Goal: Information Seeking & Learning: Learn about a topic

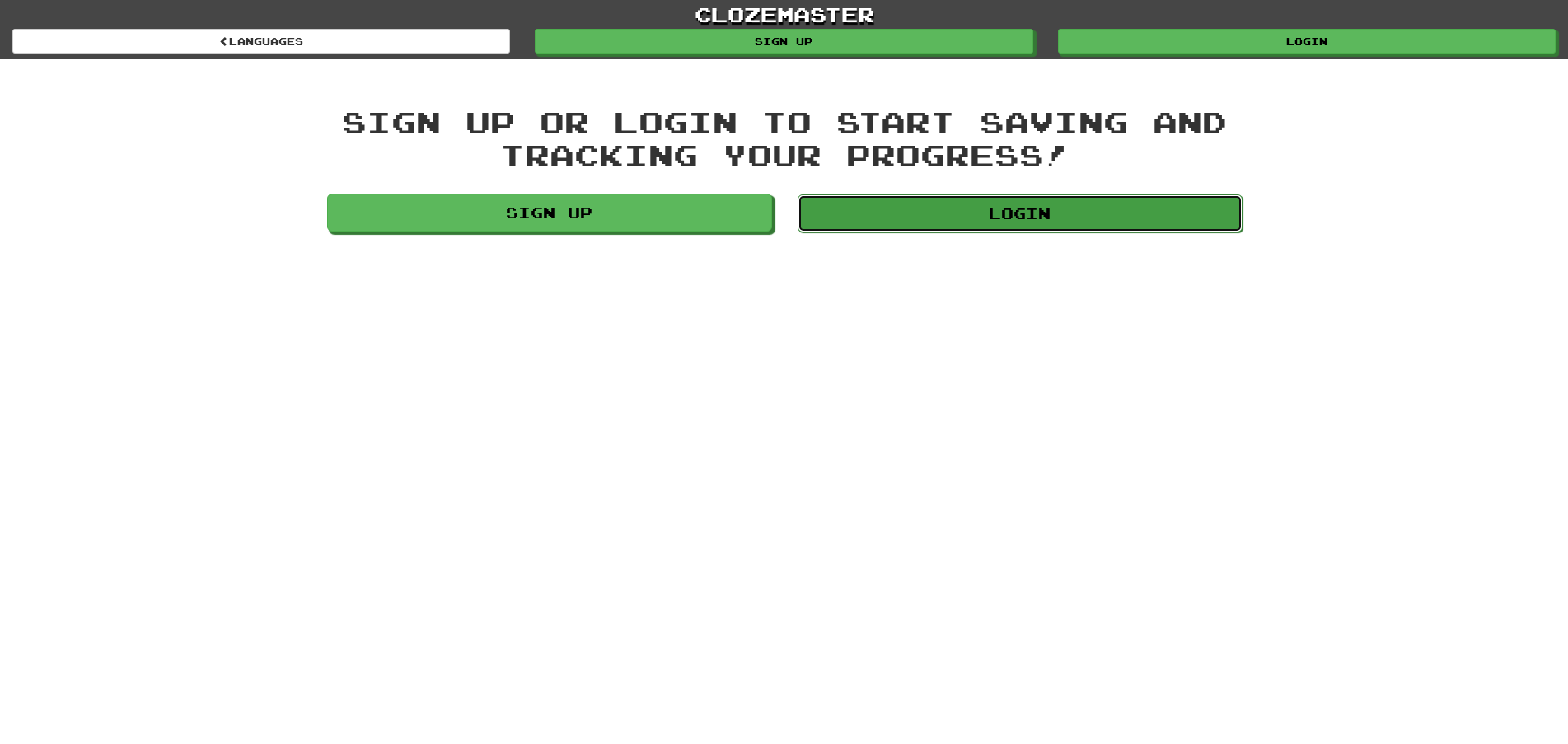
click at [1046, 214] on link "Login" at bounding box center [1020, 213] width 445 height 38
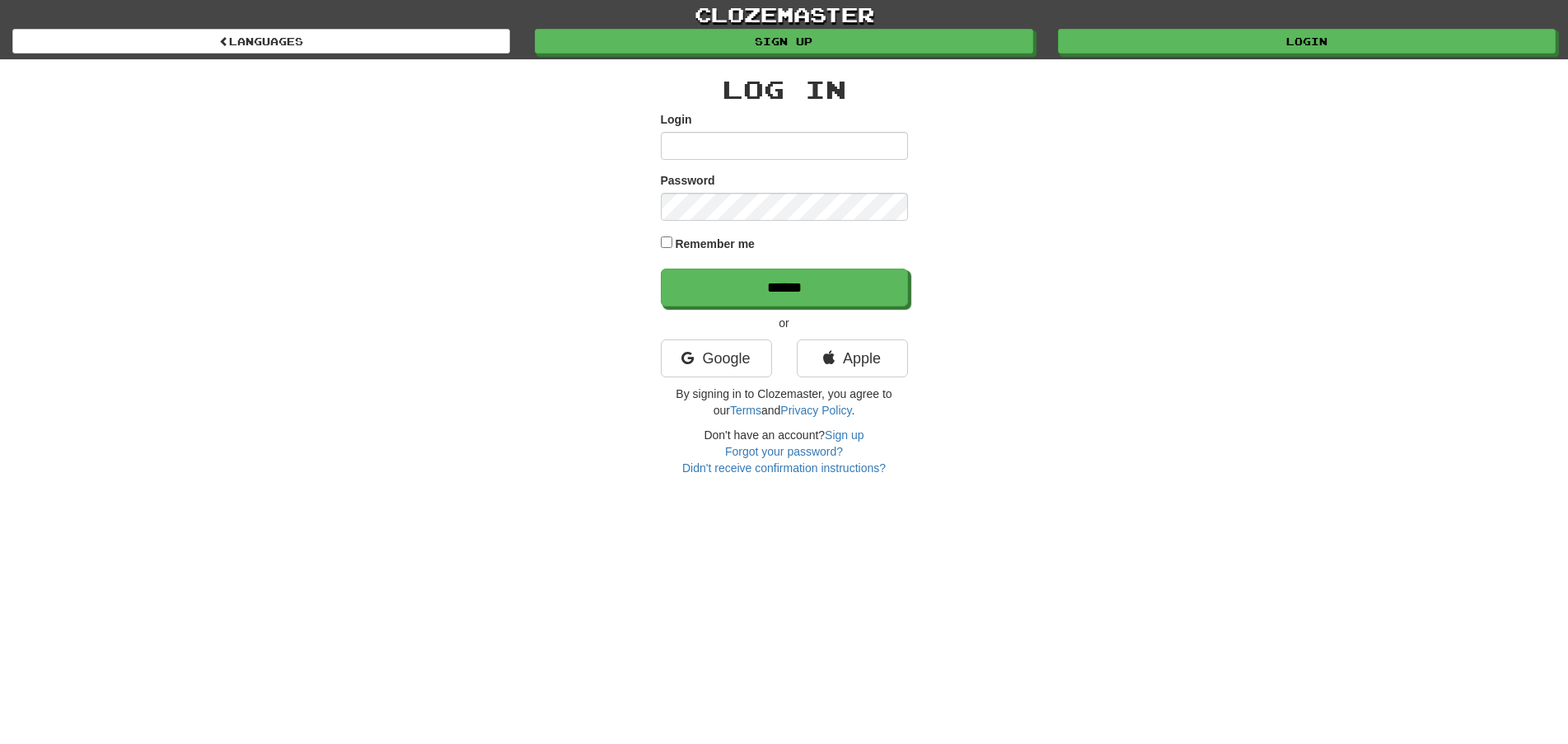
click at [760, 147] on input "Login" at bounding box center [785, 145] width 247 height 28
type input "********"
click at [782, 291] on input "******" at bounding box center [786, 288] width 247 height 38
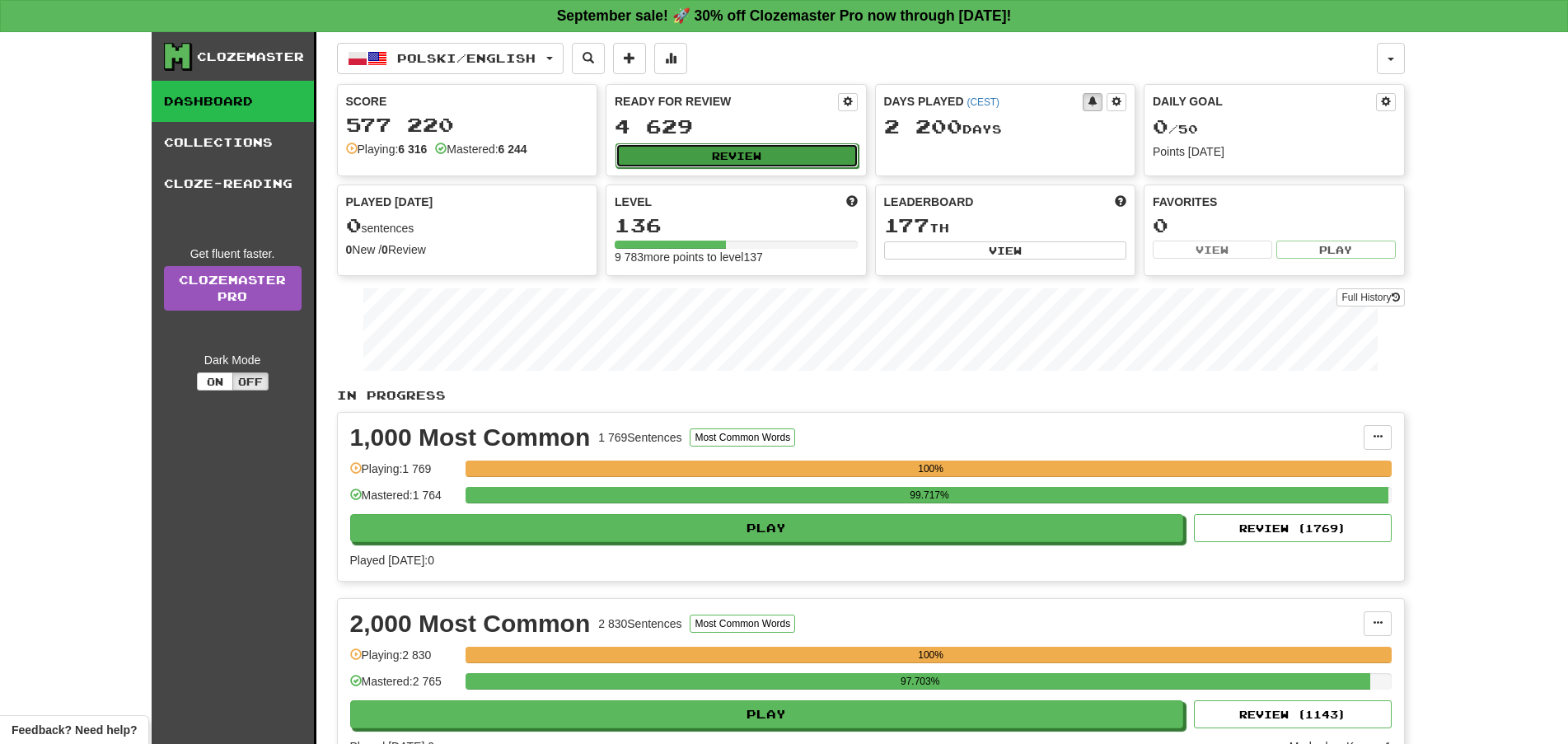
click at [751, 154] on button "Review" at bounding box center [737, 156] width 243 height 24
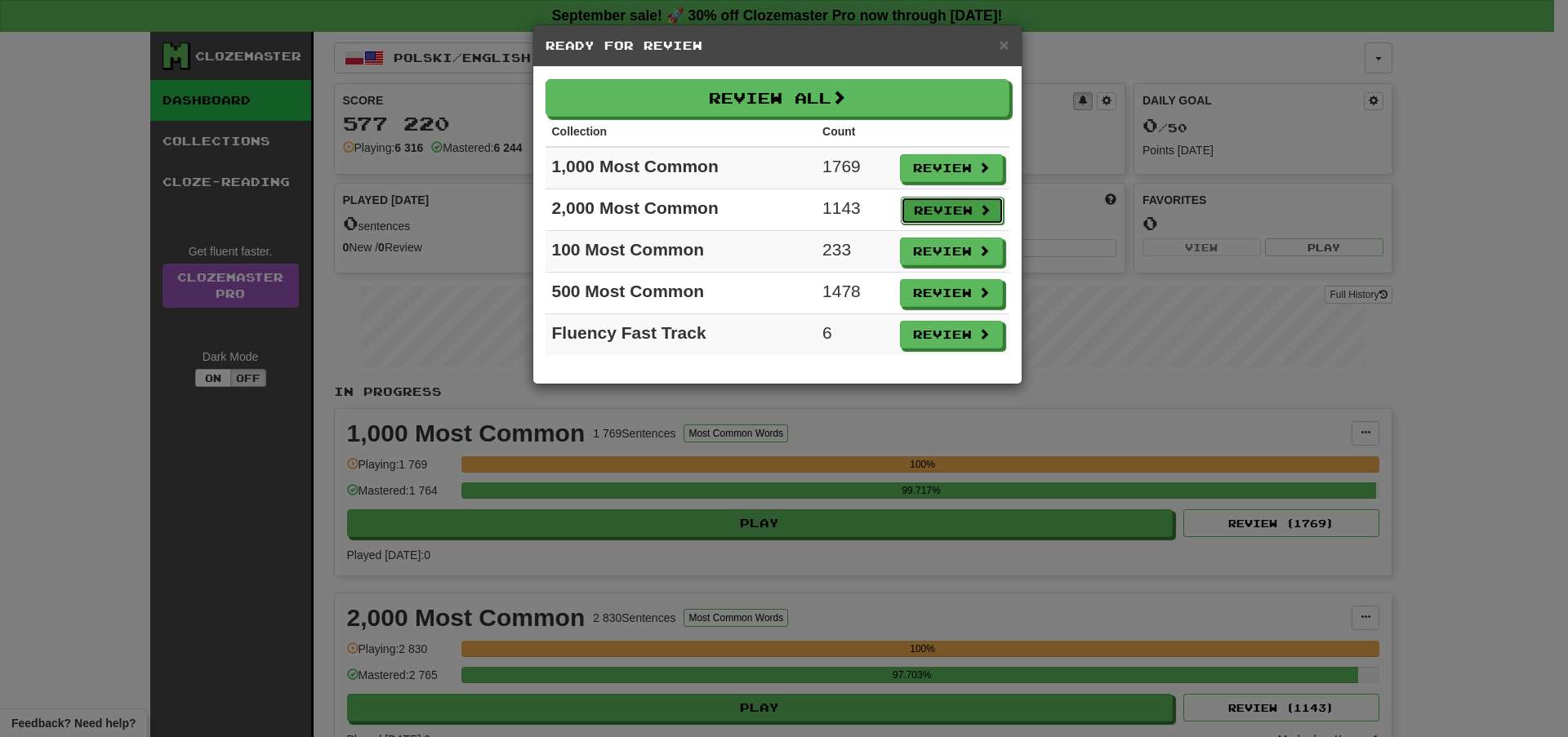
click at [948, 208] on button "Review" at bounding box center [952, 211] width 103 height 28
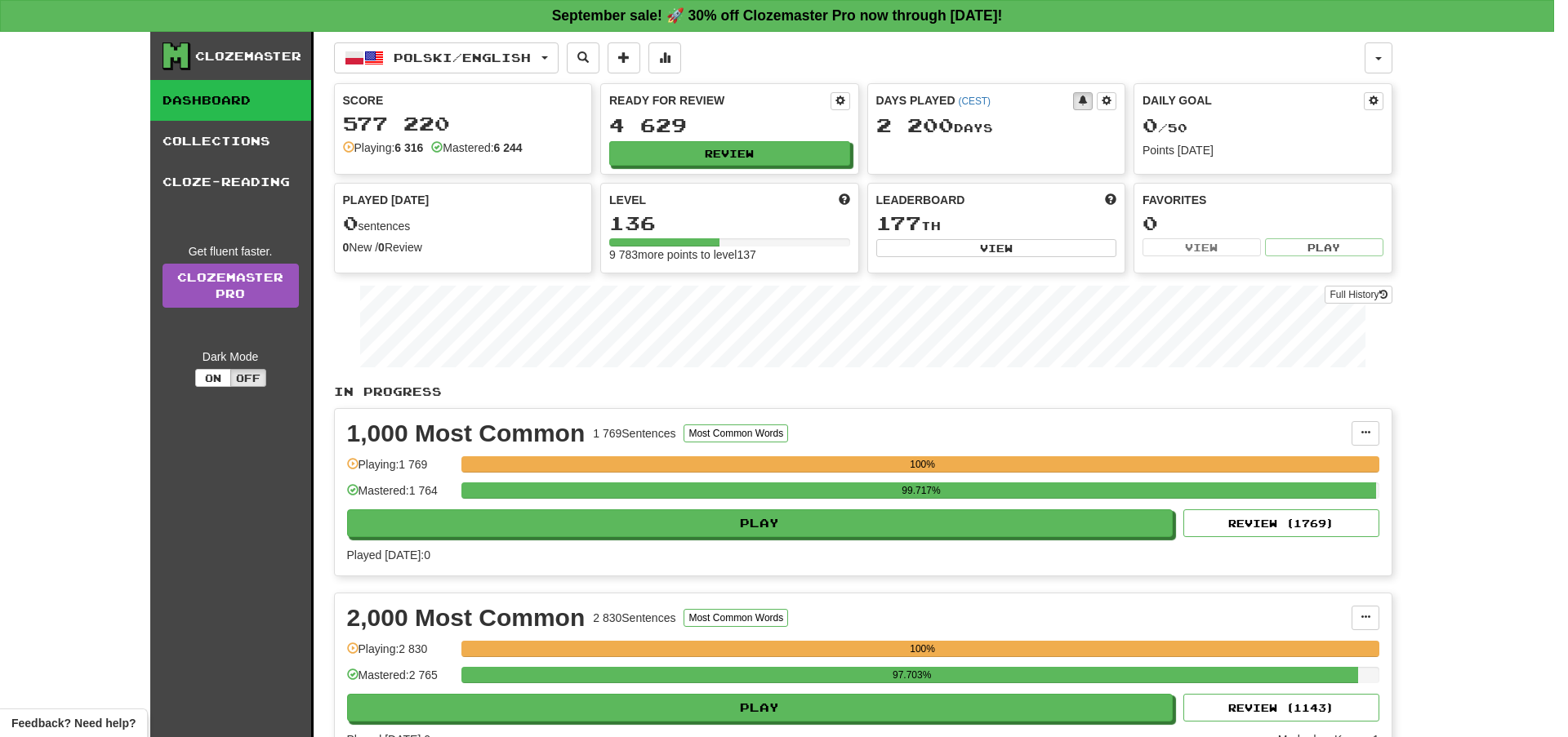
select select "**"
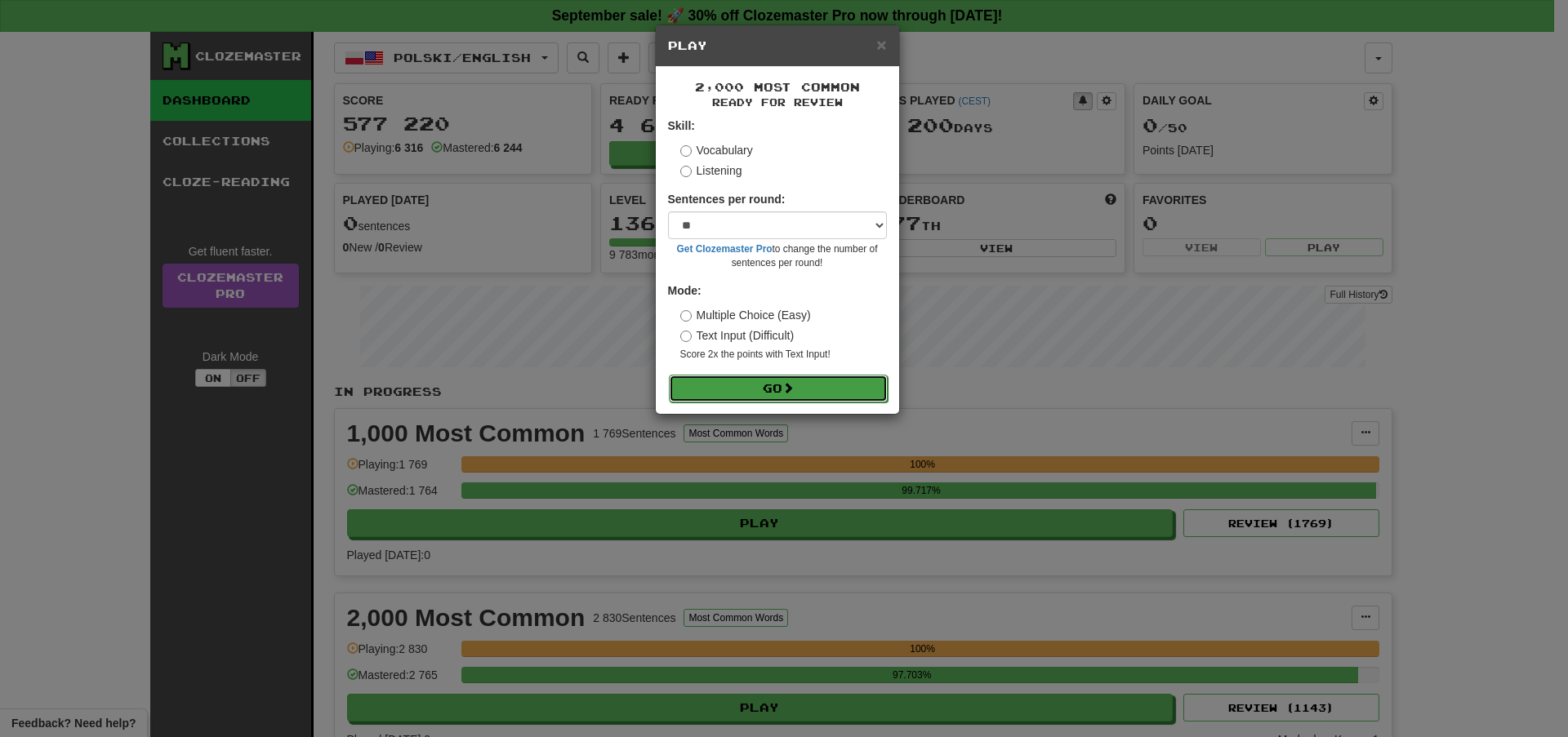
click at [831, 386] on button "Go" at bounding box center [779, 388] width 219 height 28
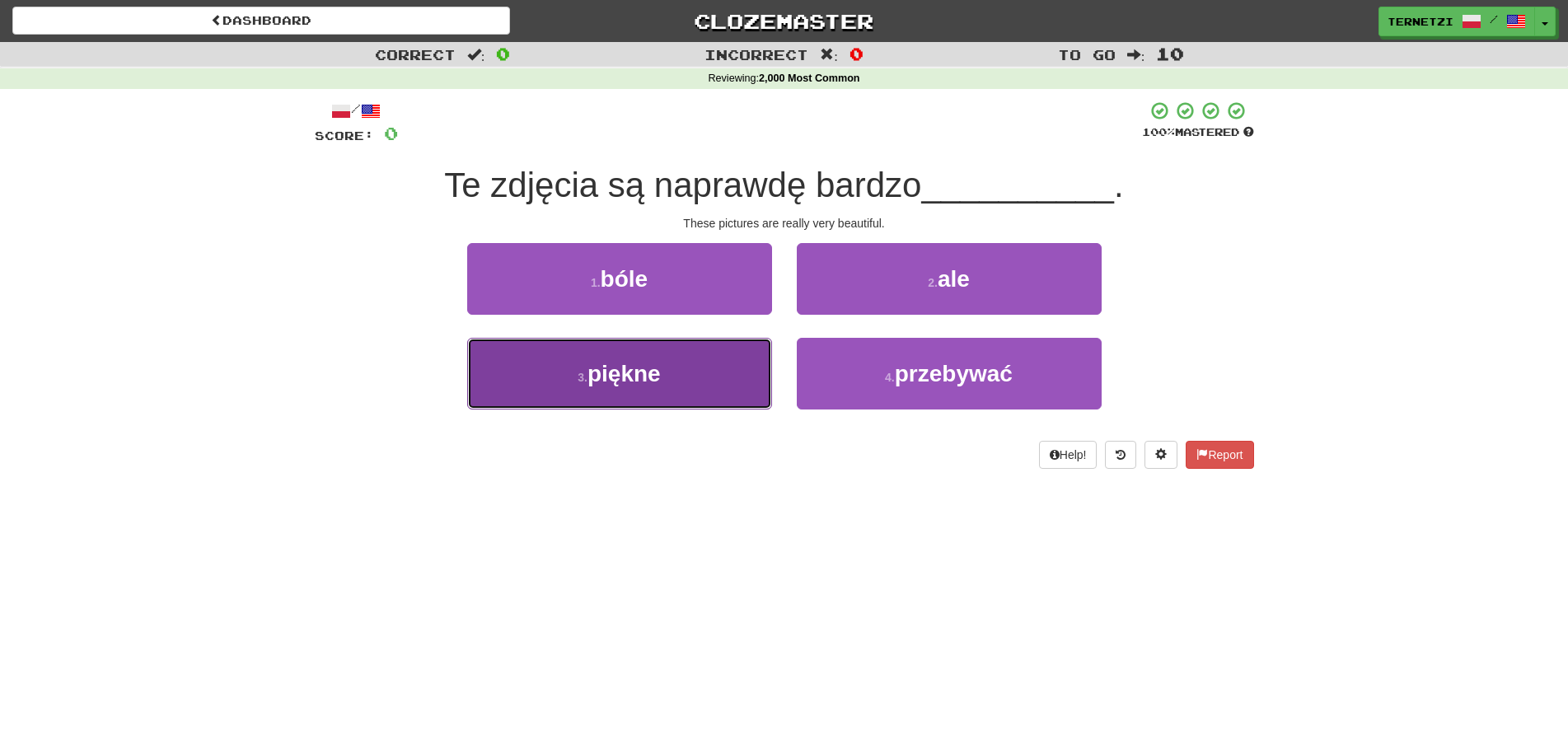
click at [707, 398] on button "3 . piękne" at bounding box center [619, 374] width 305 height 71
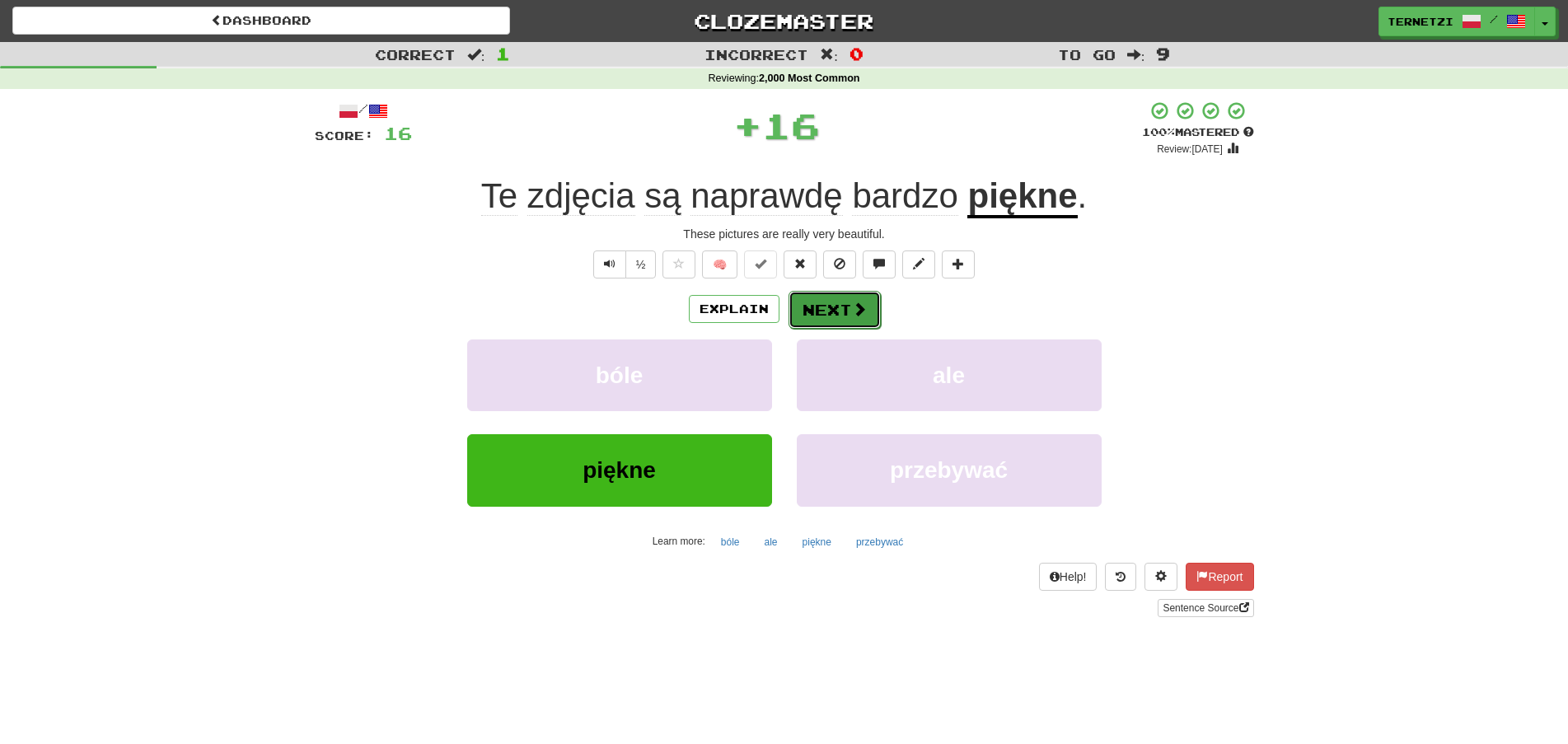
click at [821, 306] on button "Next" at bounding box center [835, 310] width 92 height 38
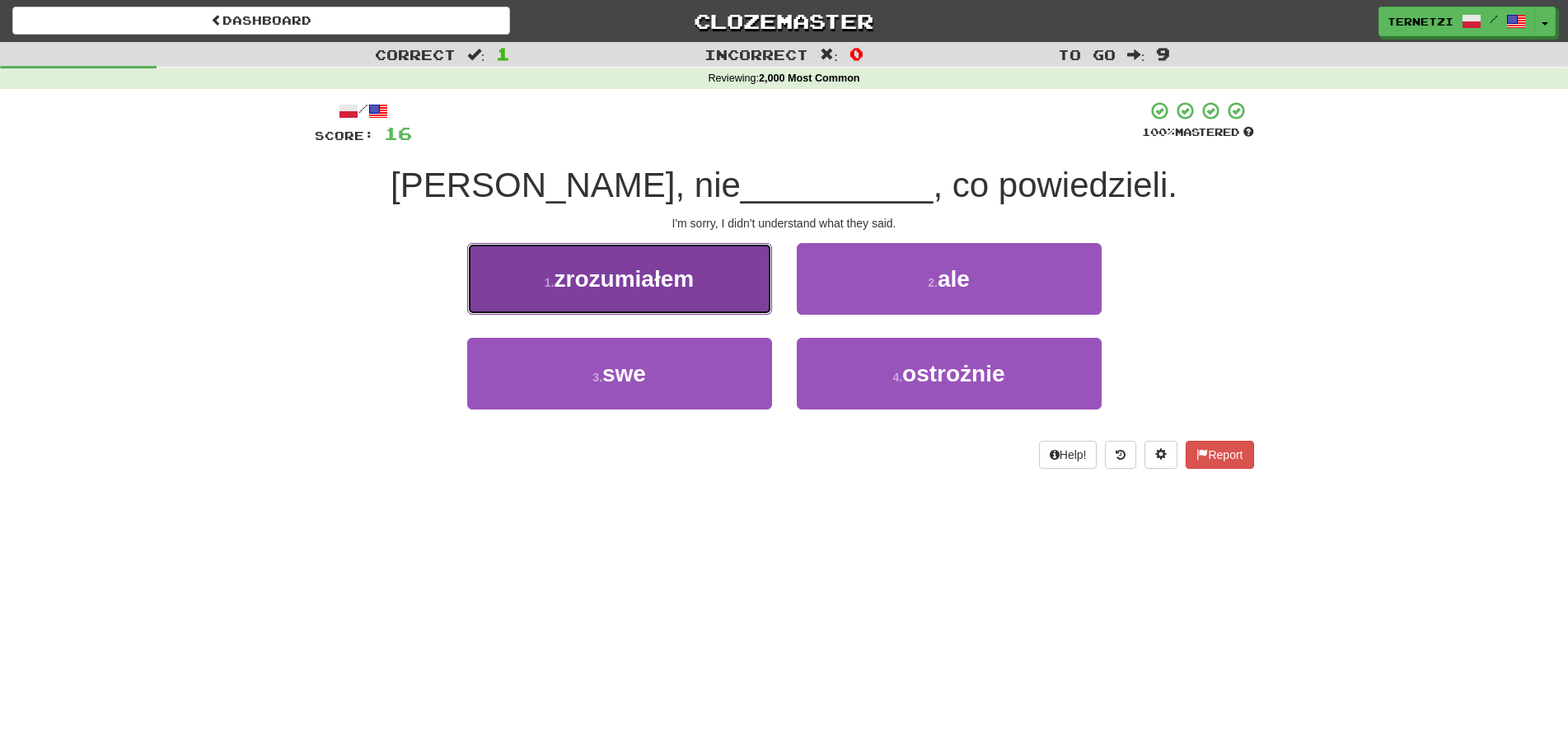
click at [758, 298] on button "1 . zrozumiałem" at bounding box center [619, 279] width 305 height 71
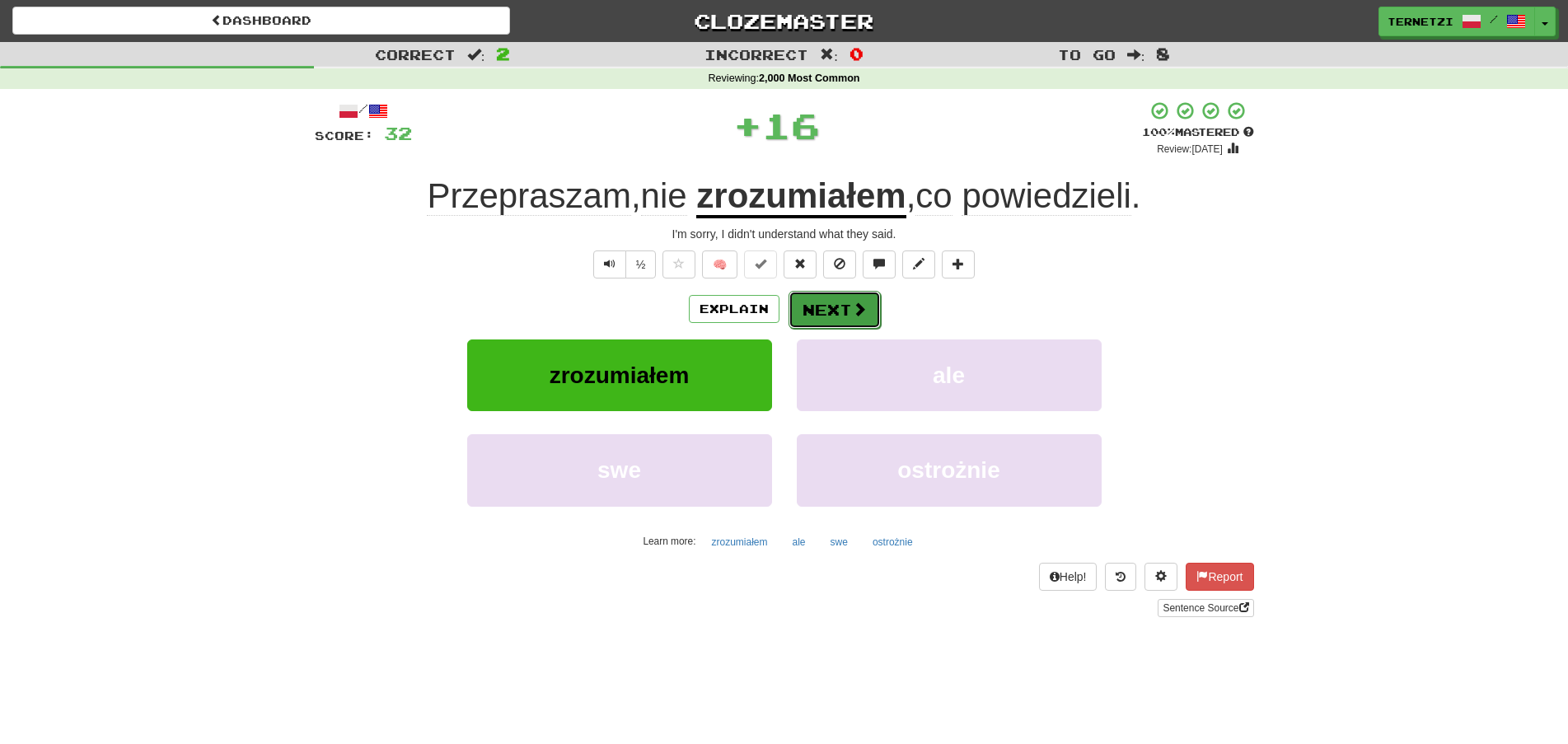
click at [846, 313] on button "Next" at bounding box center [835, 310] width 92 height 38
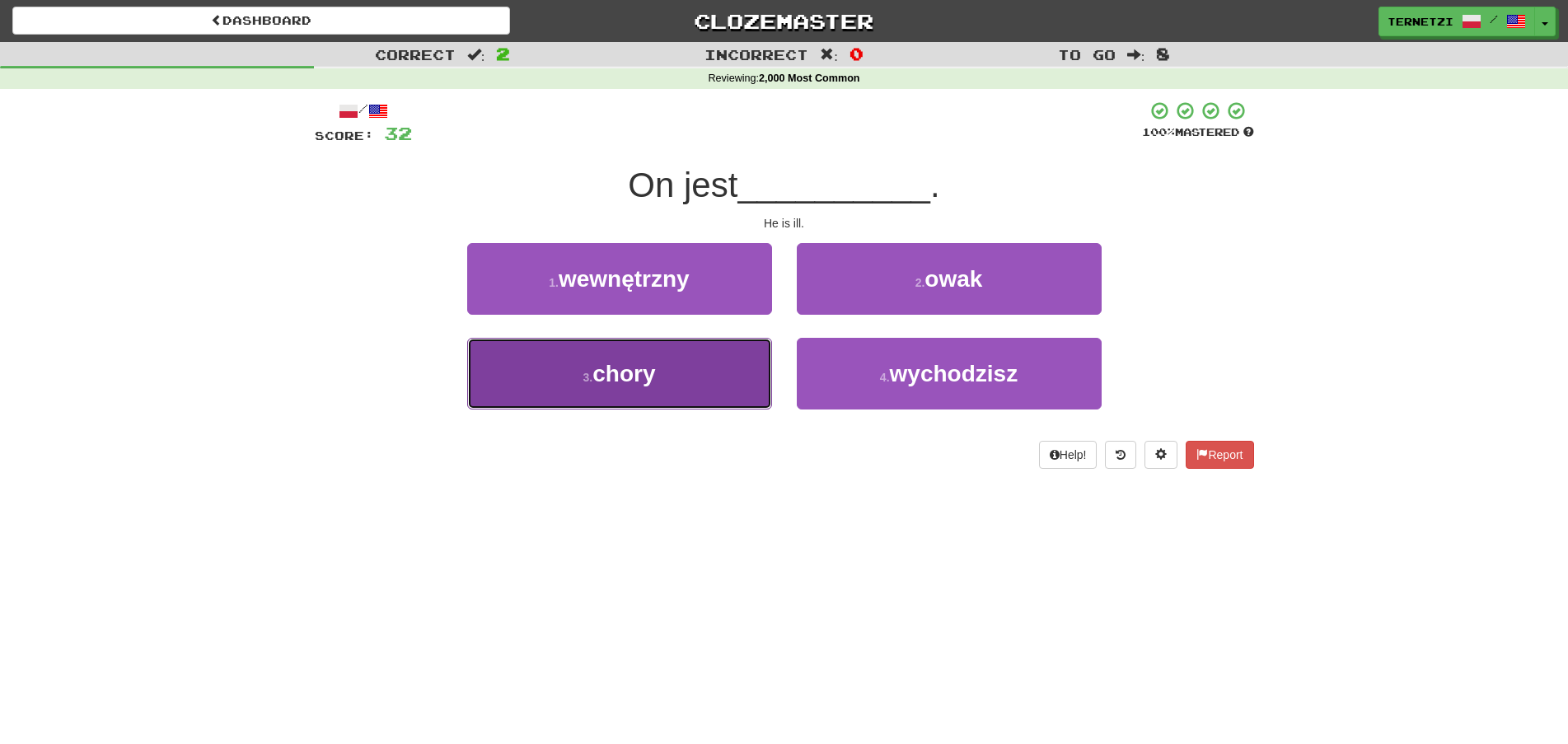
click at [704, 373] on button "3 . chory" at bounding box center [619, 374] width 305 height 71
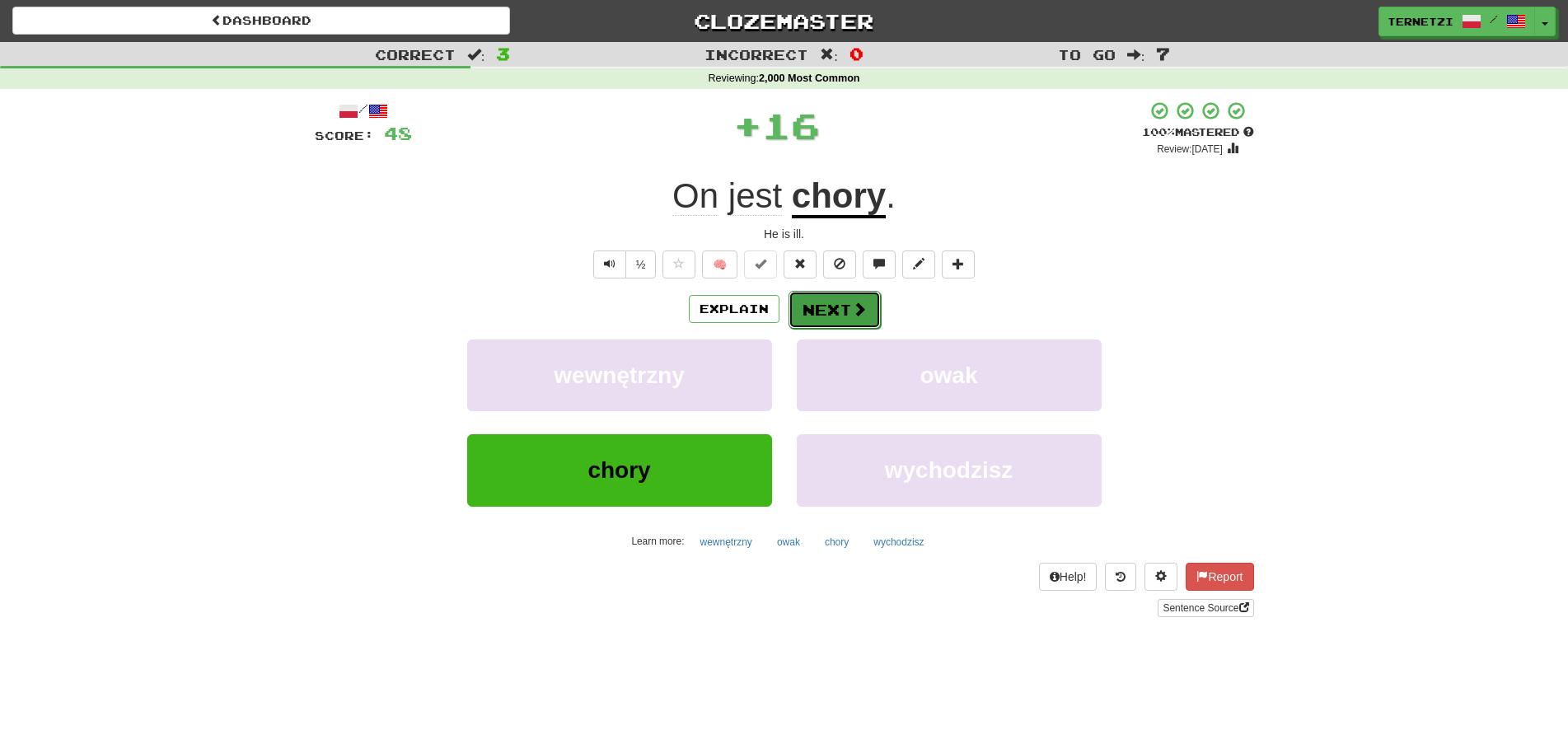
click at [816, 305] on button "Next" at bounding box center [835, 310] width 92 height 38
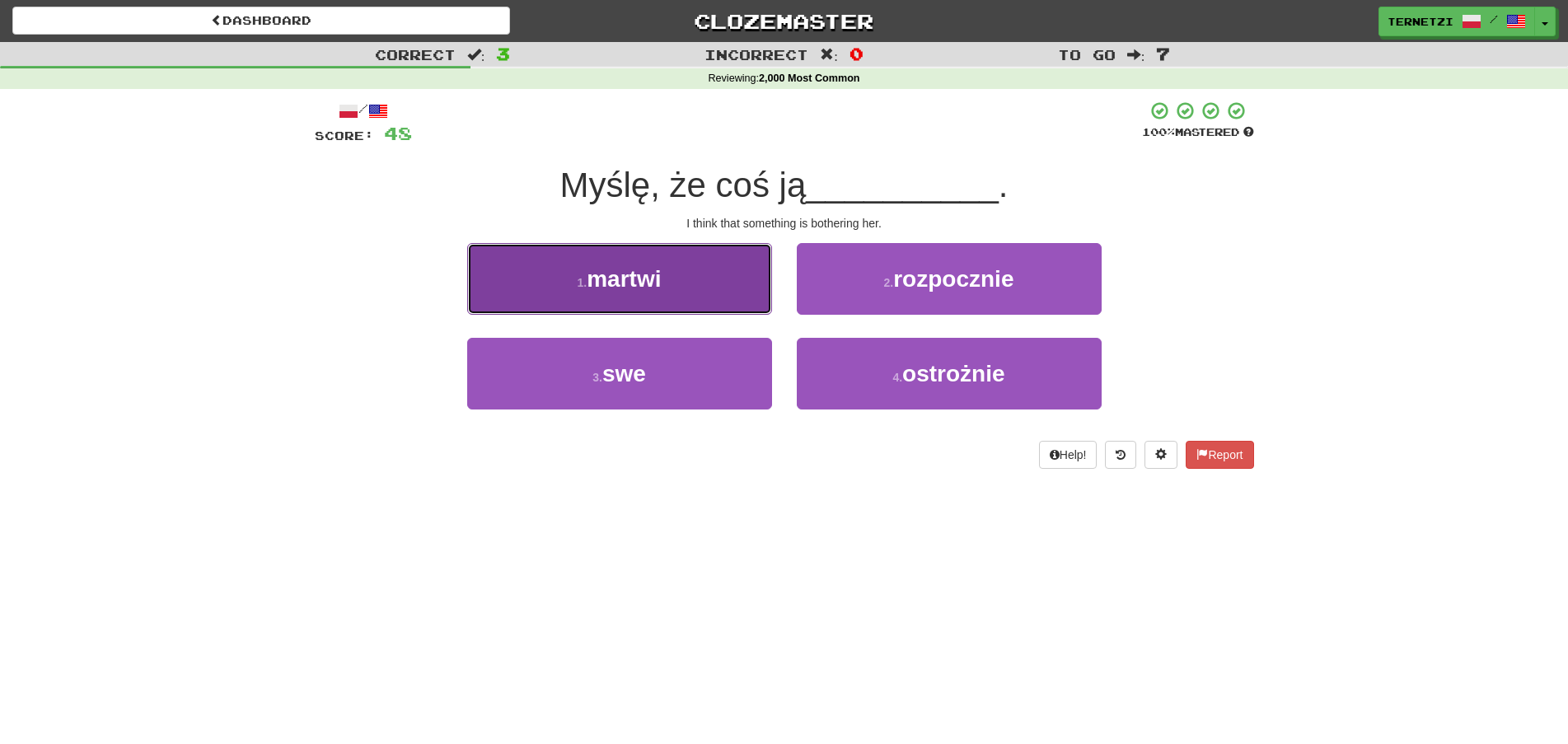
click at [746, 282] on button "1 . martwi" at bounding box center [619, 279] width 305 height 71
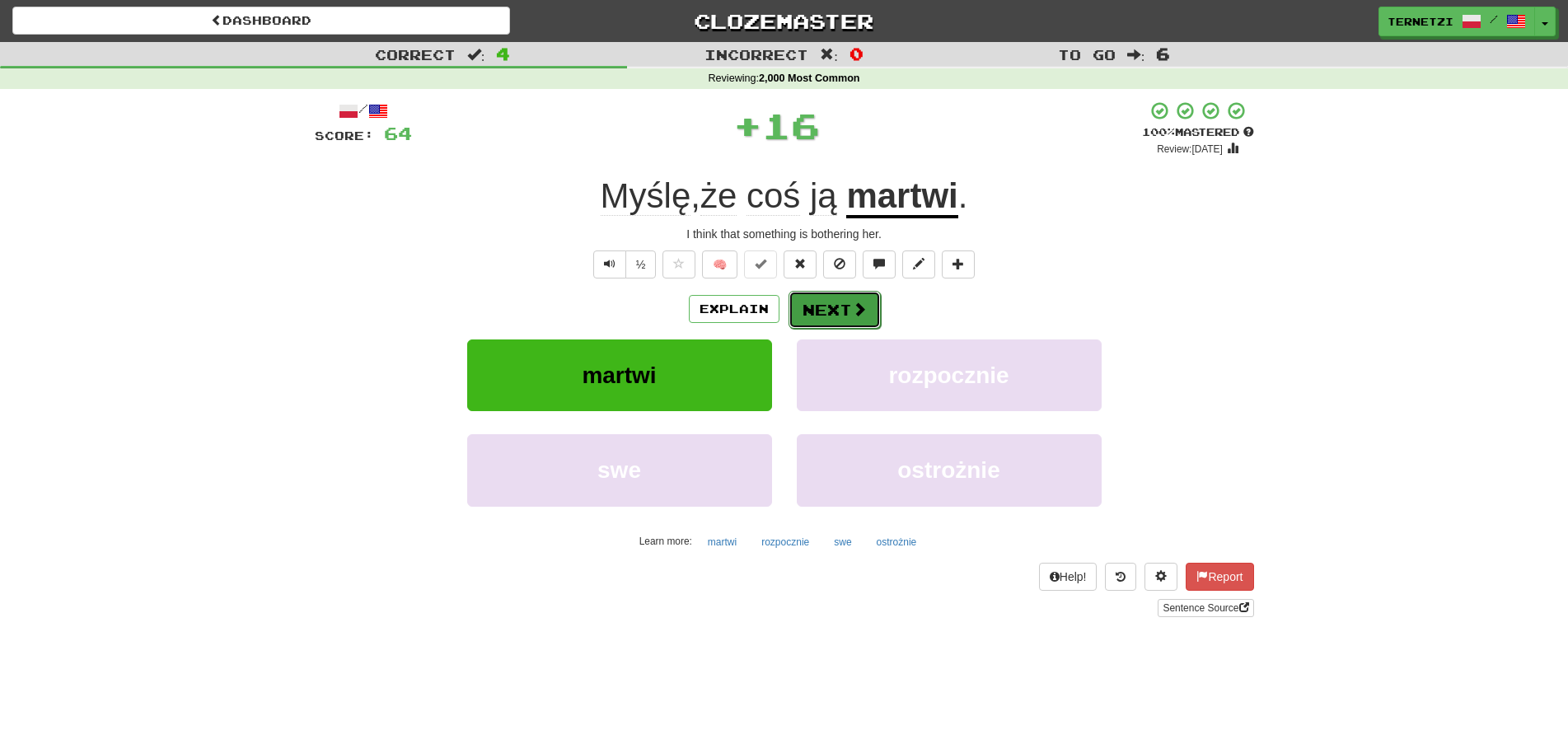
click at [826, 304] on button "Next" at bounding box center [835, 310] width 92 height 38
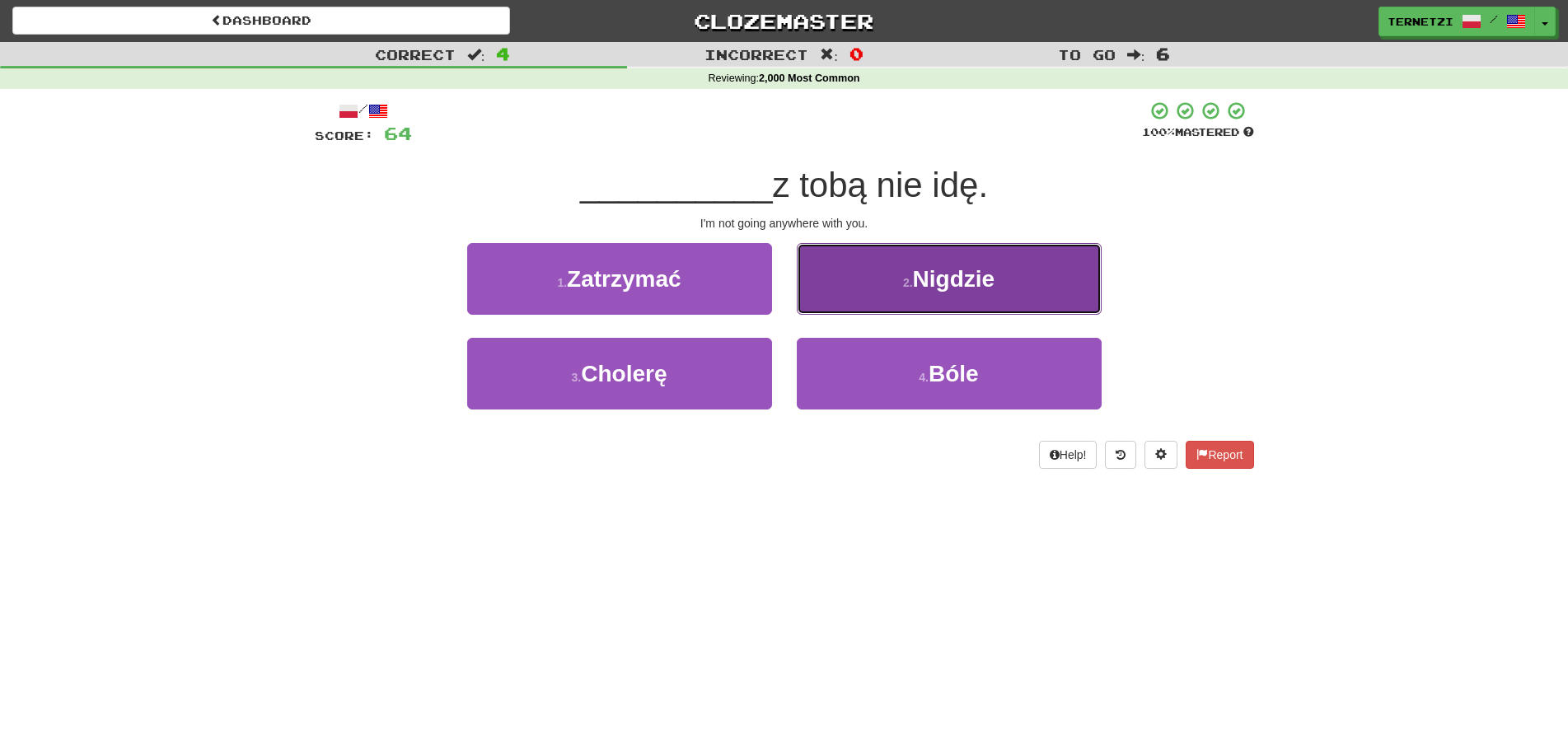
click at [852, 294] on button "2 . Nigdzie" at bounding box center [950, 279] width 305 height 71
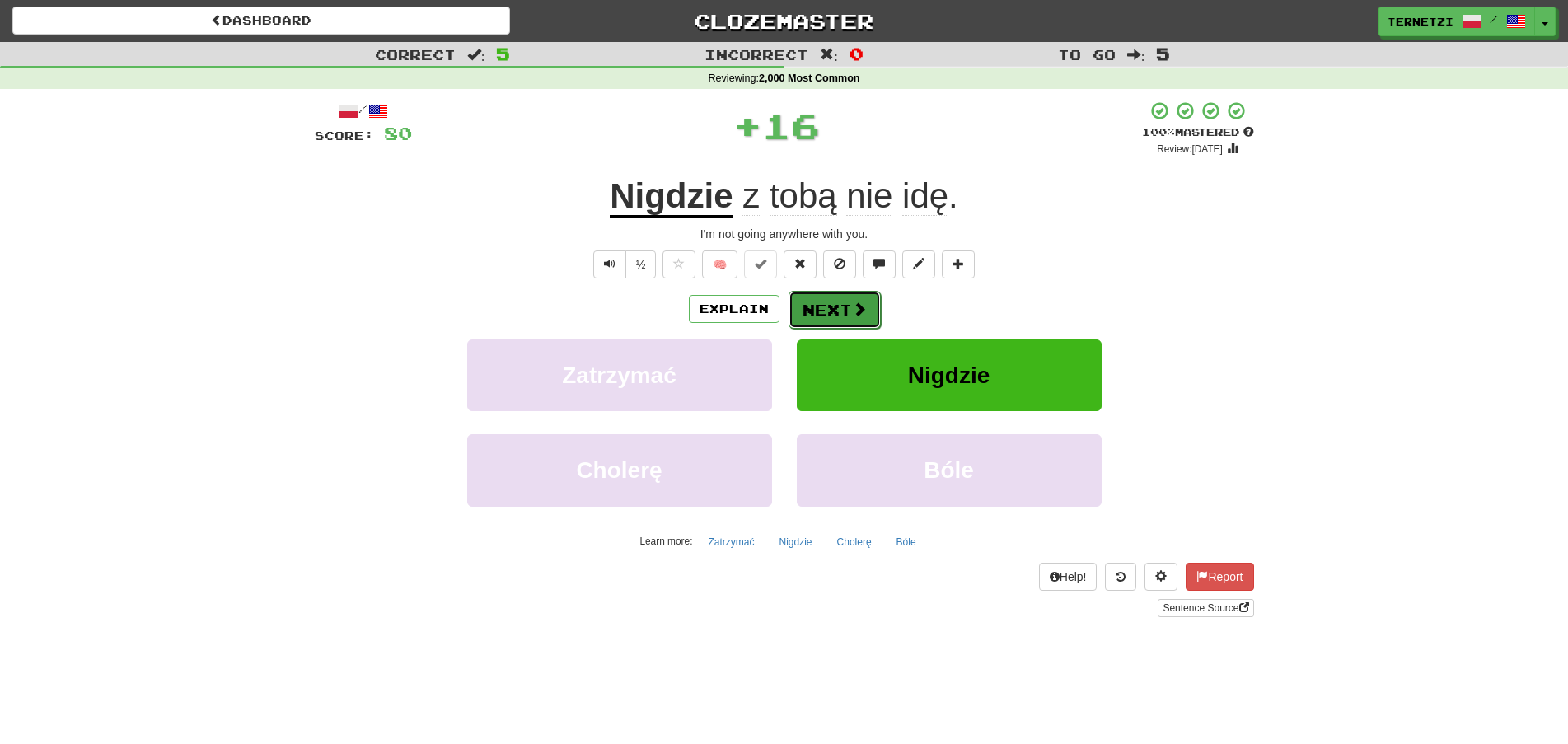
click at [822, 306] on button "Next" at bounding box center [835, 310] width 92 height 38
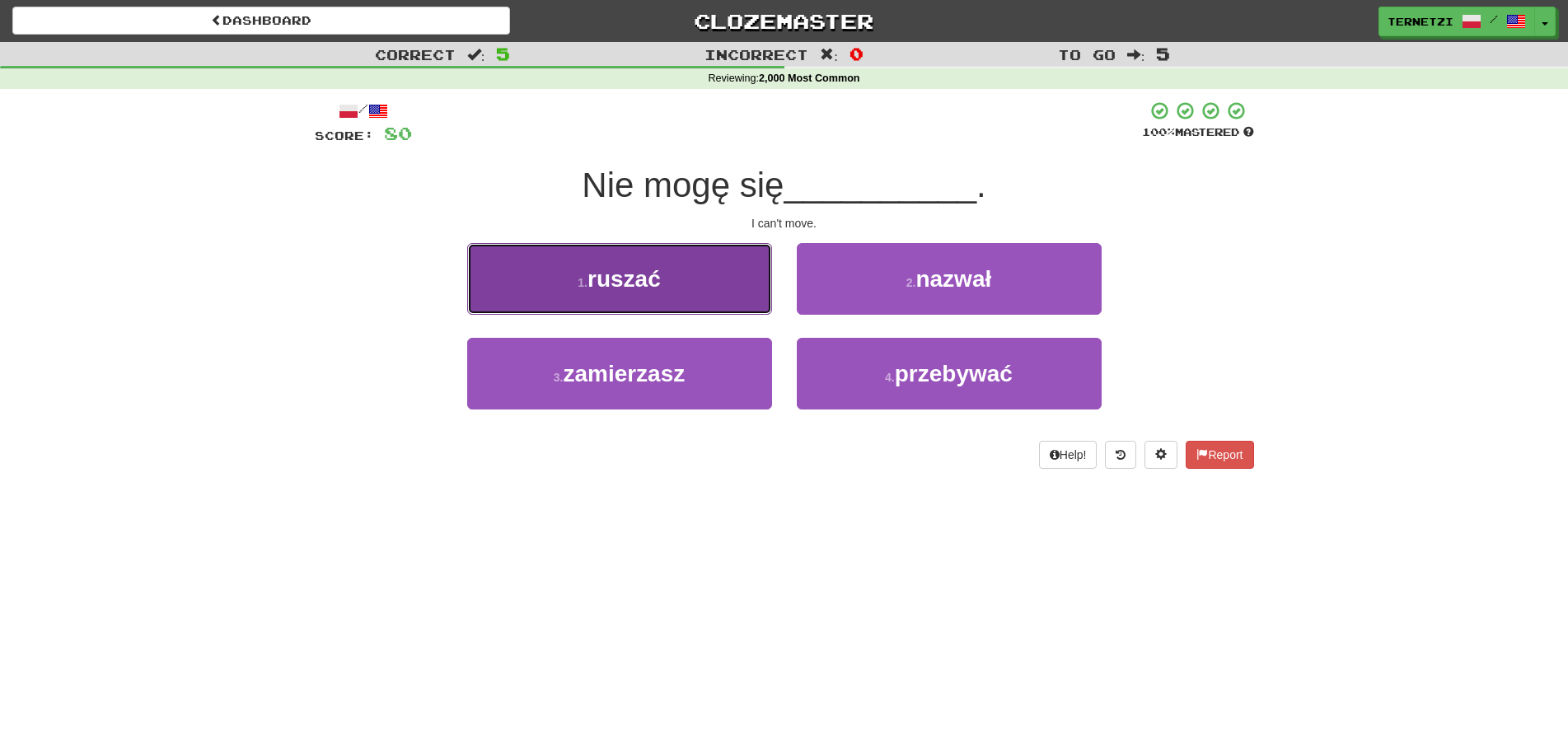
click at [740, 264] on button "1 . ruszać" at bounding box center [619, 279] width 305 height 71
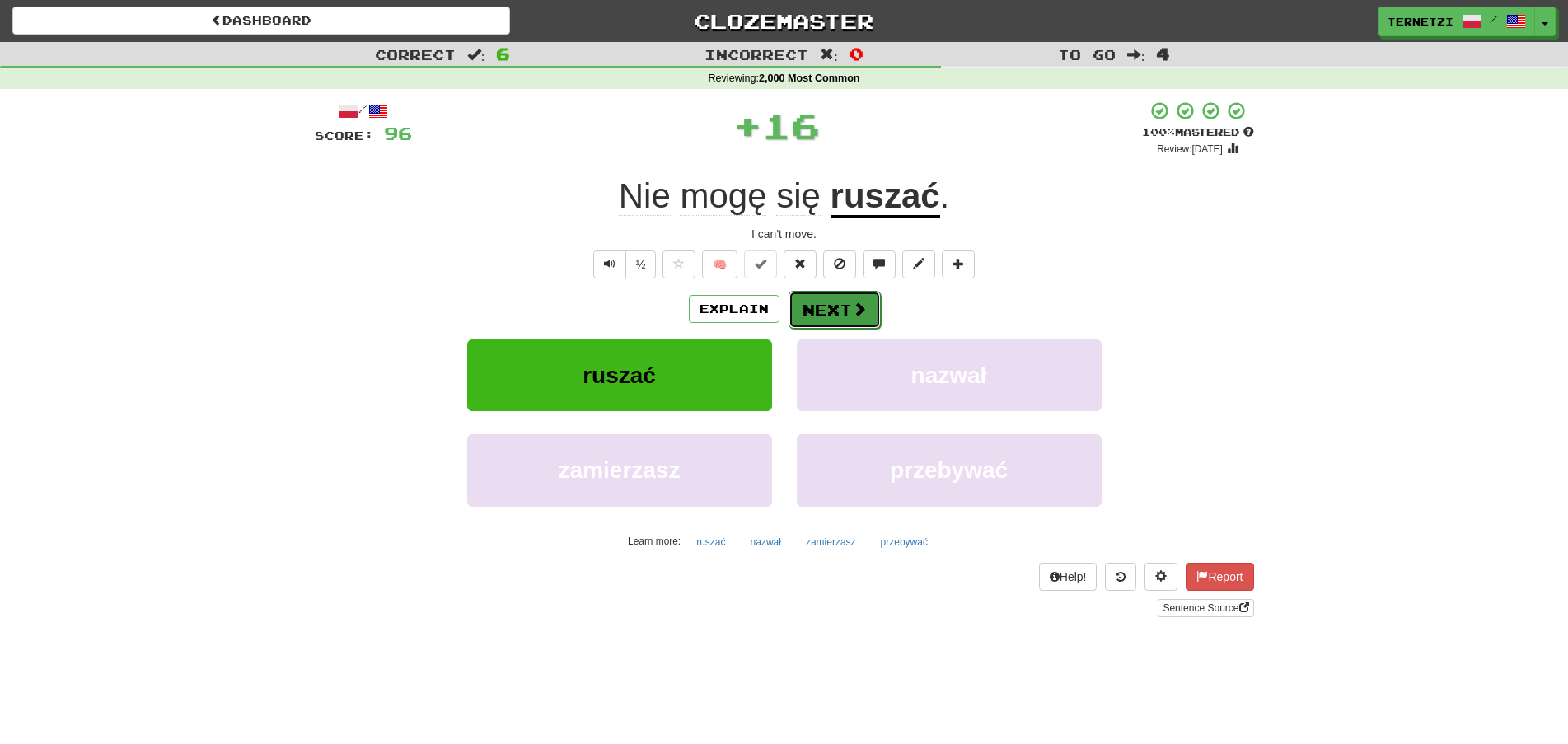
click at [841, 314] on button "Next" at bounding box center [835, 310] width 92 height 38
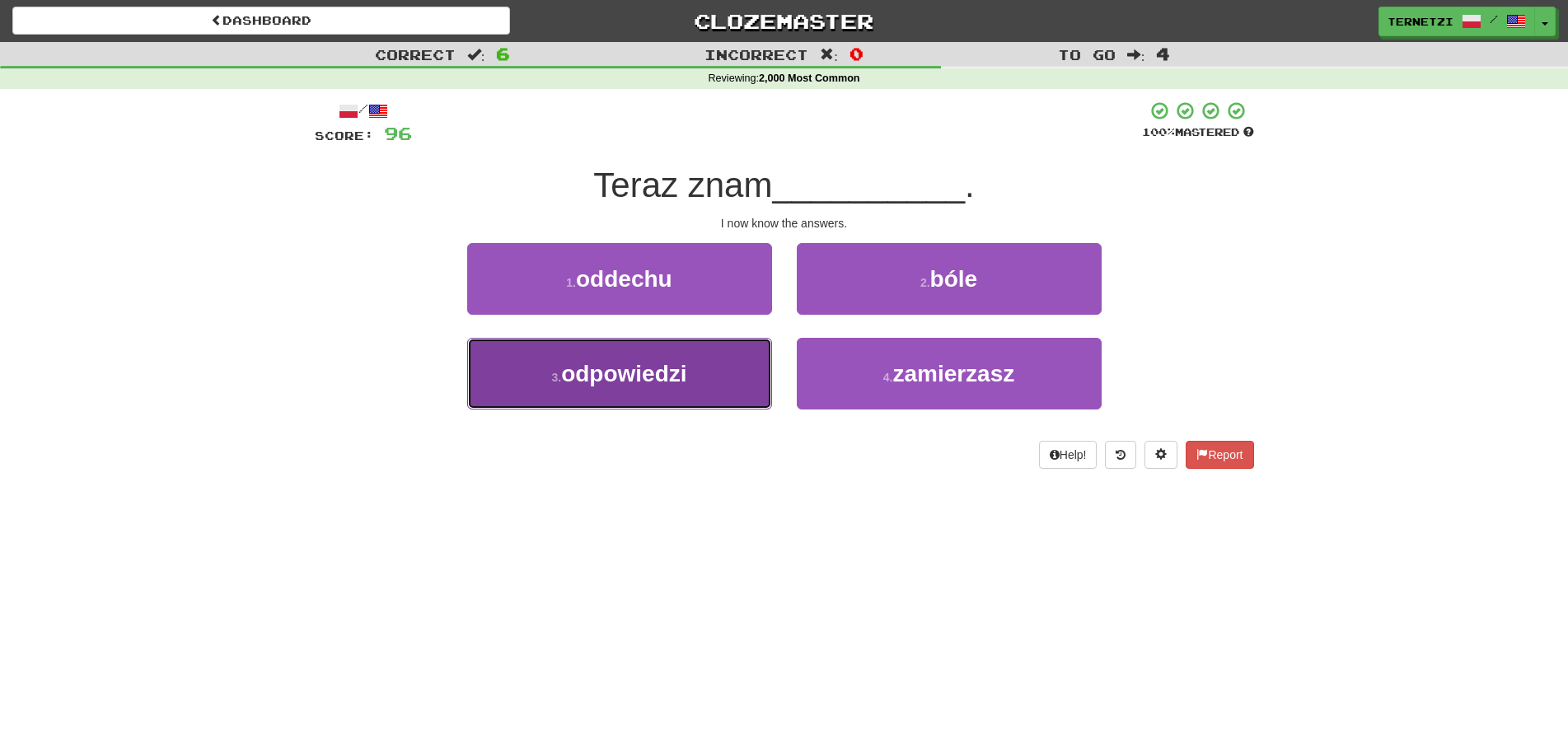
click at [727, 371] on button "3 . odpowiedzi" at bounding box center [619, 374] width 305 height 71
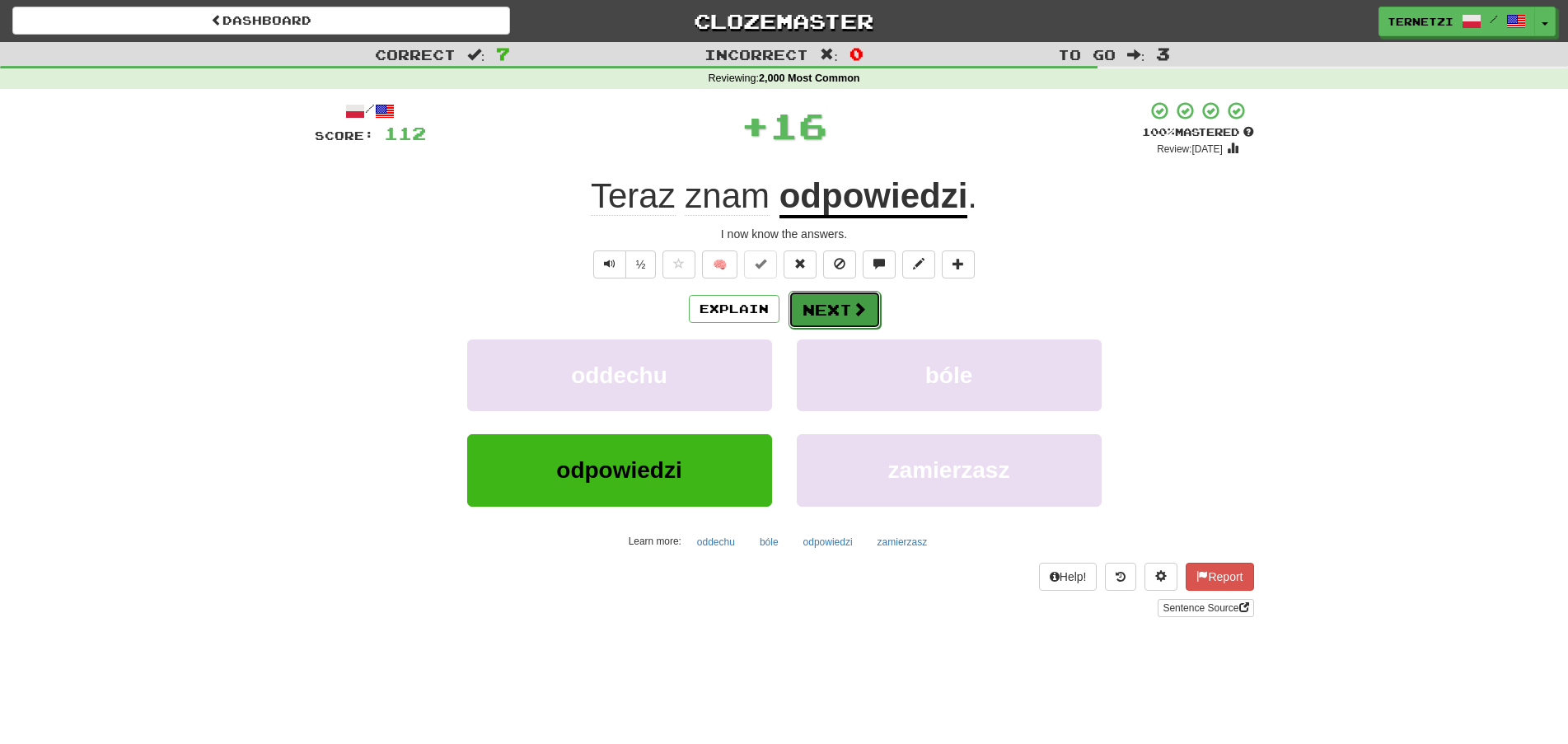
click at [831, 307] on button "Next" at bounding box center [835, 310] width 92 height 38
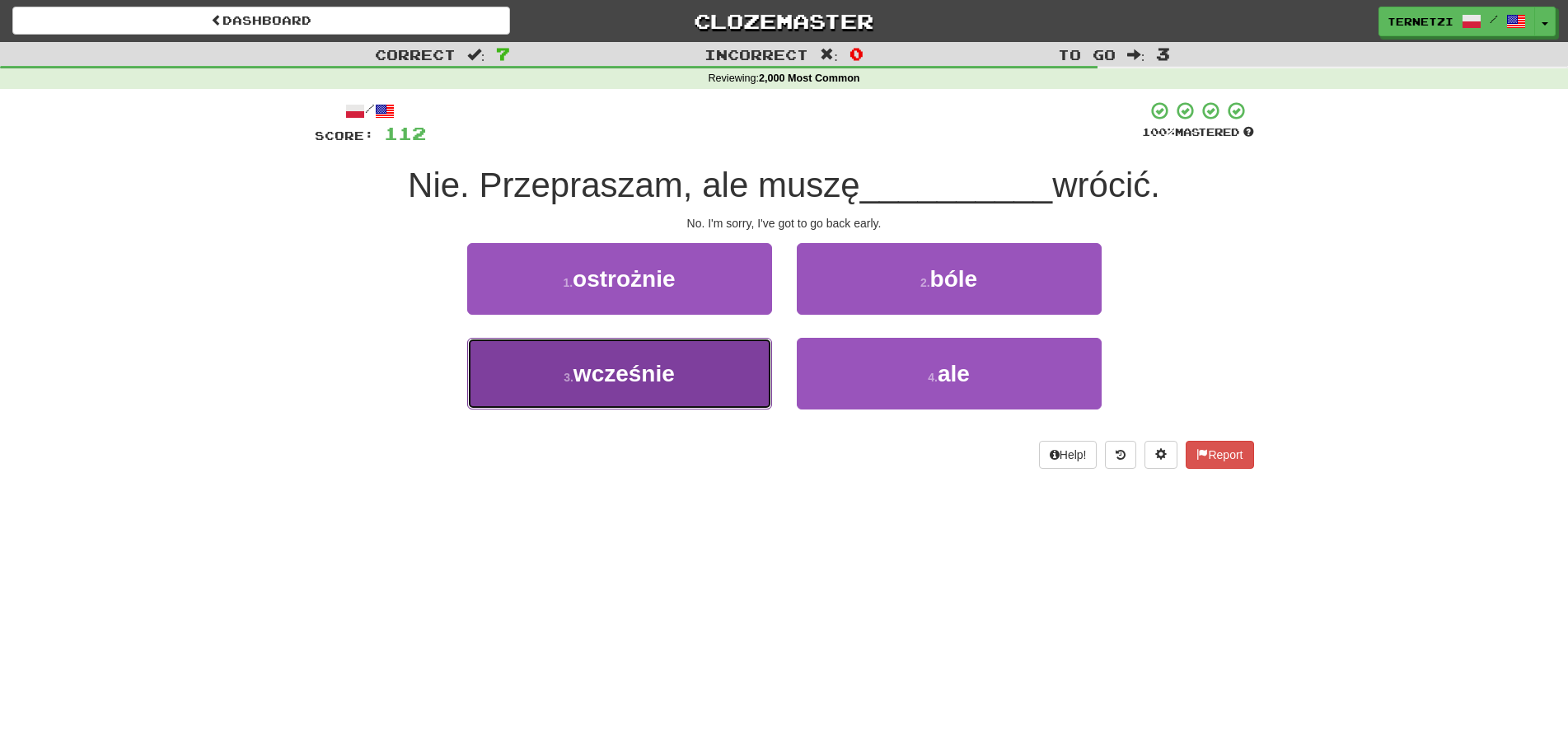
click at [719, 381] on button "3 . wcześnie" at bounding box center [619, 374] width 305 height 71
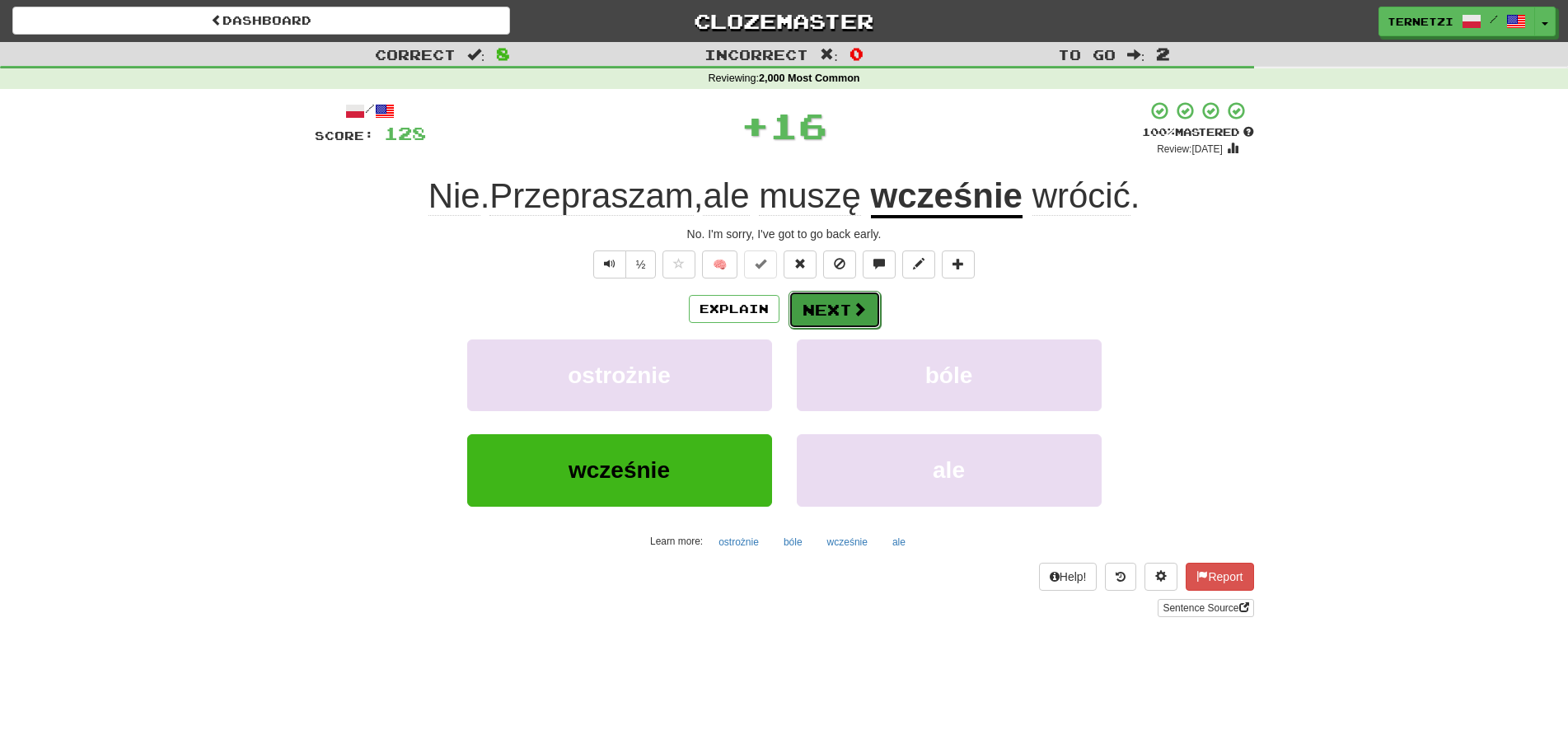
click at [816, 301] on button "Next" at bounding box center [835, 310] width 92 height 38
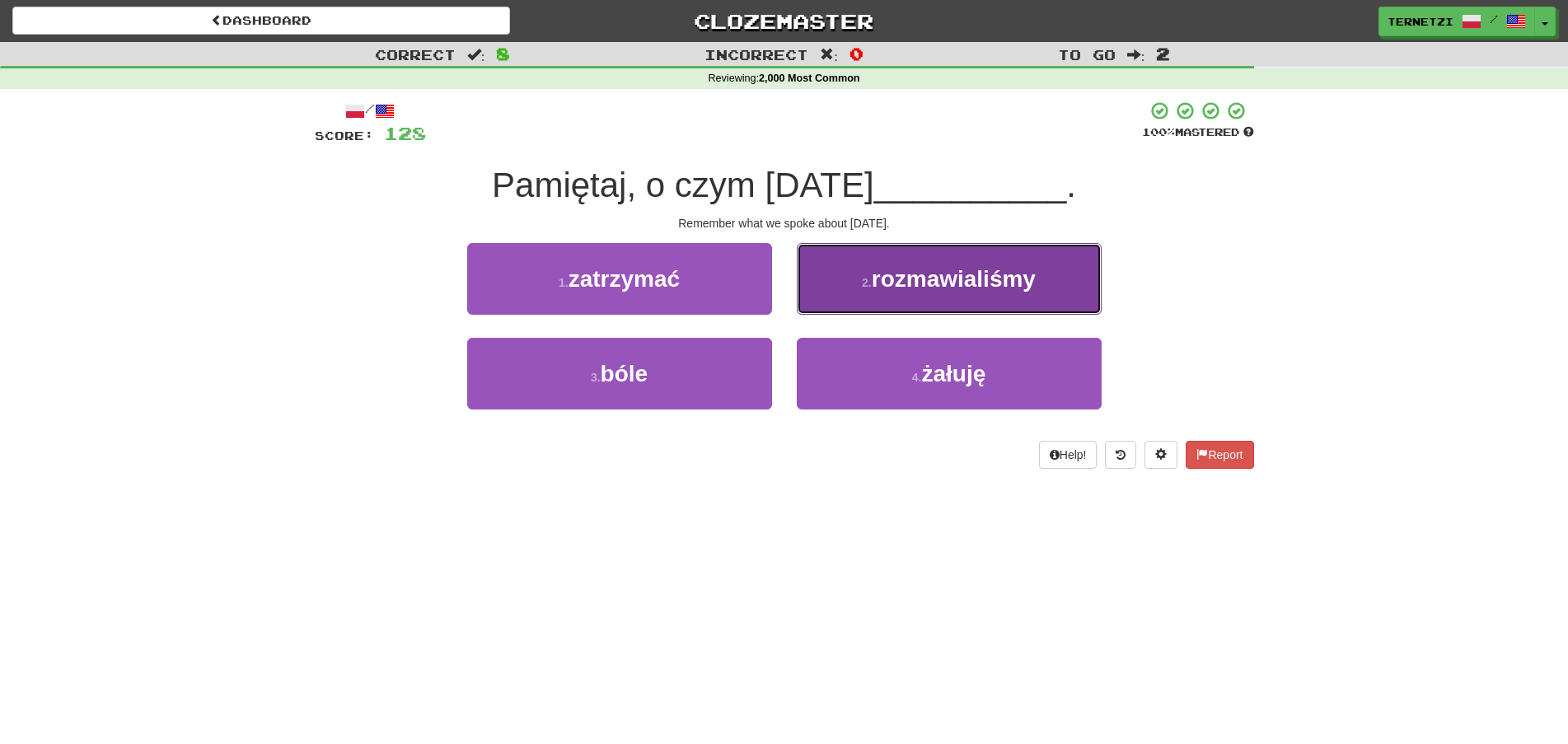
click at [835, 287] on button "2 . rozmawialiśmy" at bounding box center [950, 279] width 305 height 71
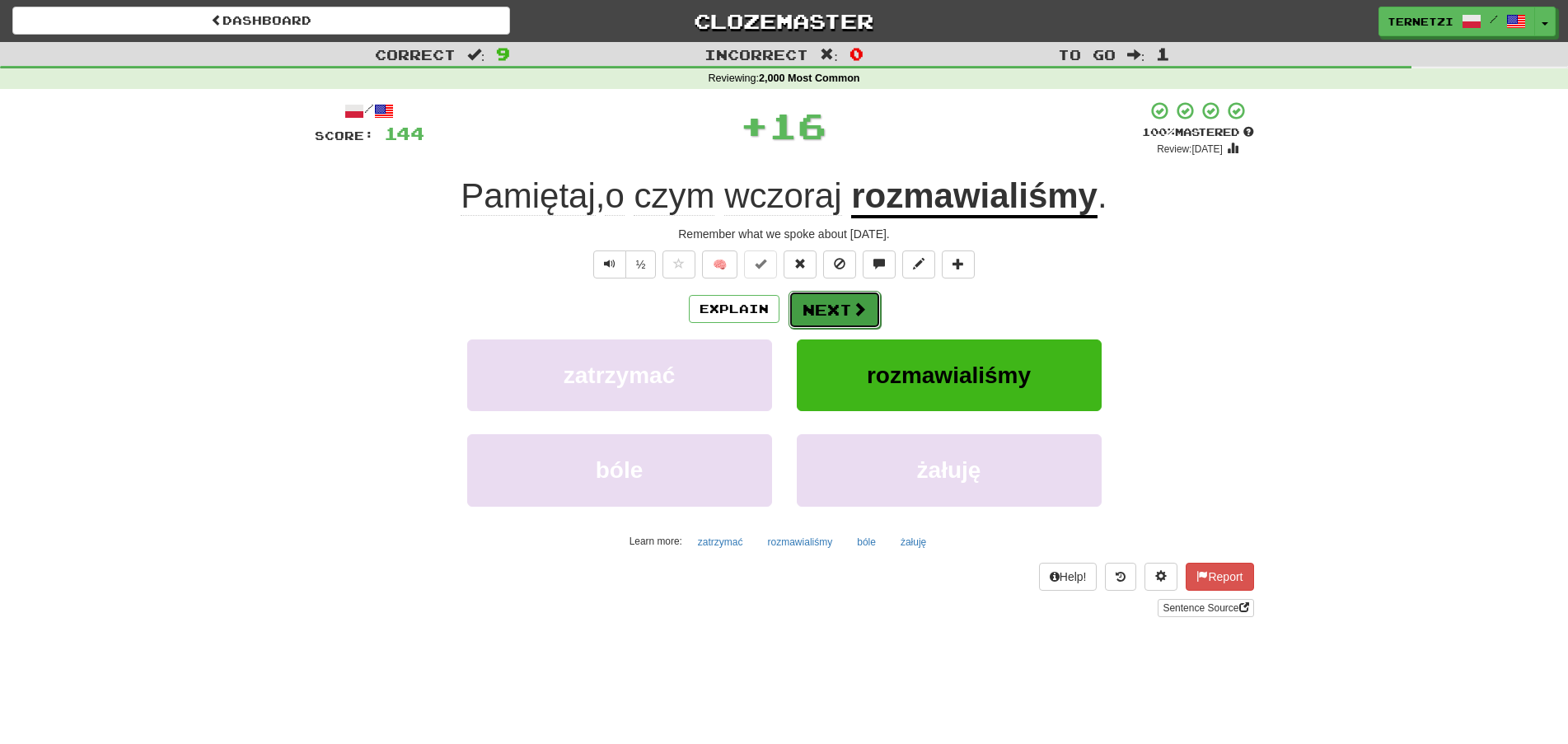
click at [829, 301] on button "Next" at bounding box center [835, 310] width 92 height 38
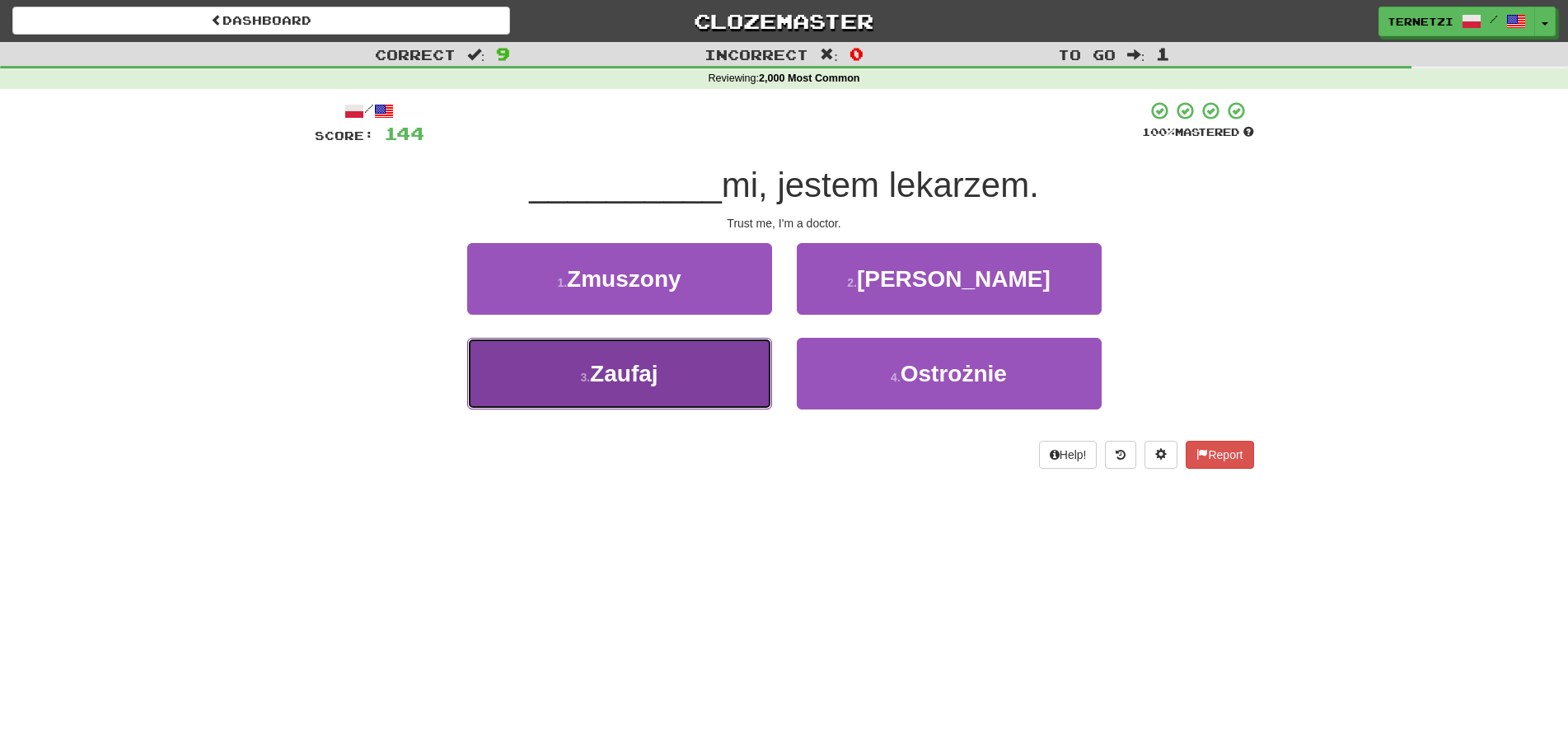
click at [740, 382] on button "3 . Zaufaj" at bounding box center [619, 374] width 305 height 71
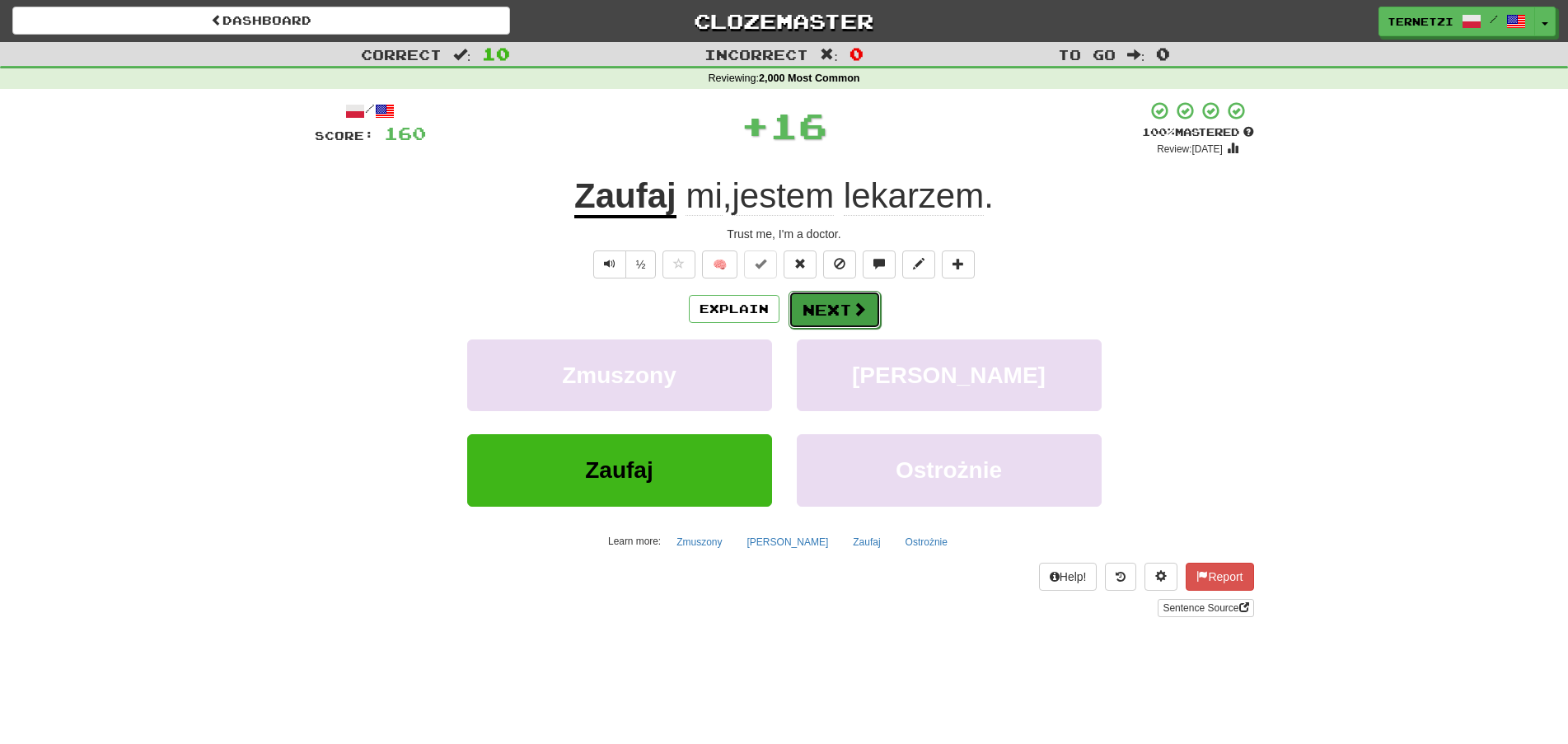
click at [832, 301] on button "Next" at bounding box center [835, 310] width 92 height 38
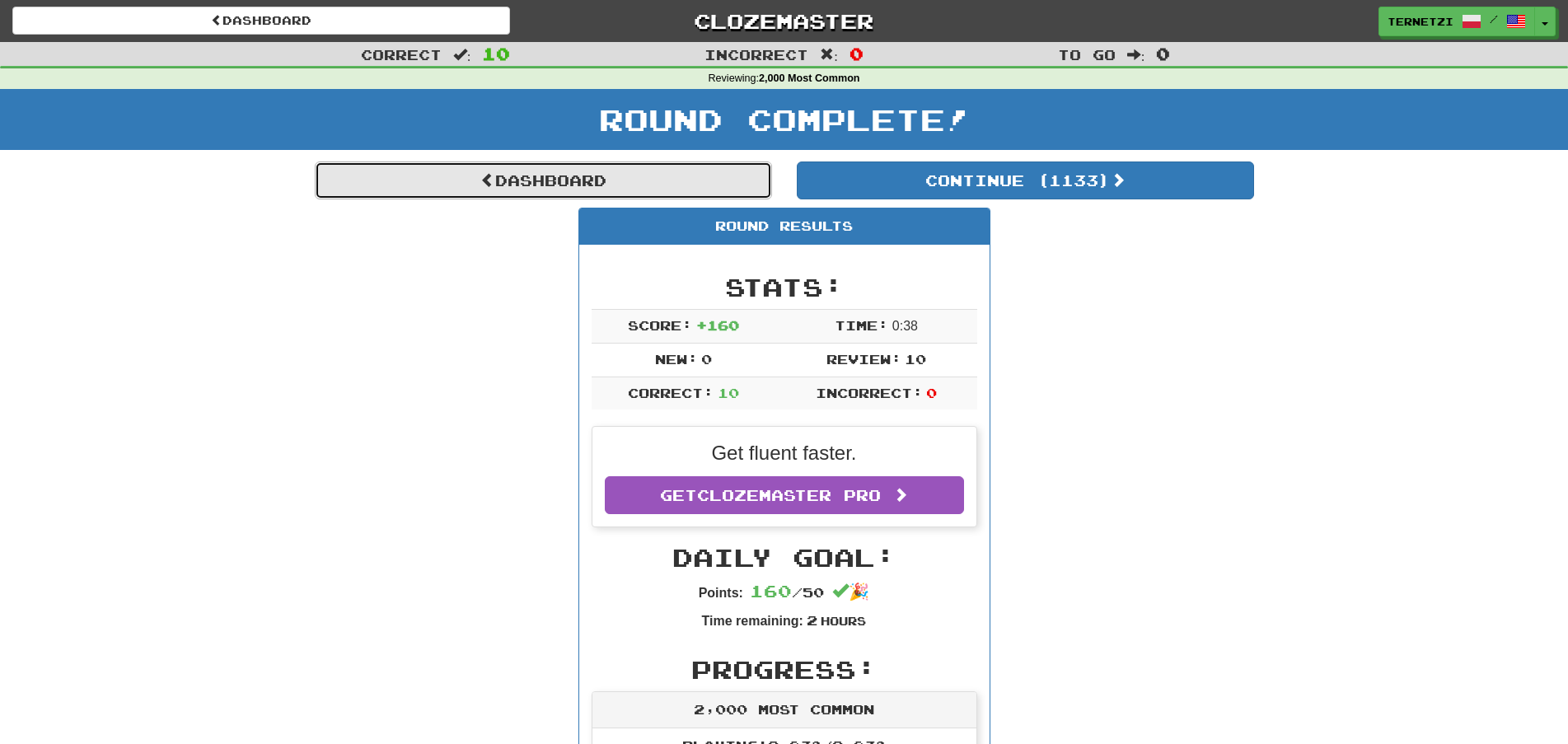
click at [637, 181] on link "Dashboard" at bounding box center [543, 180] width 457 height 38
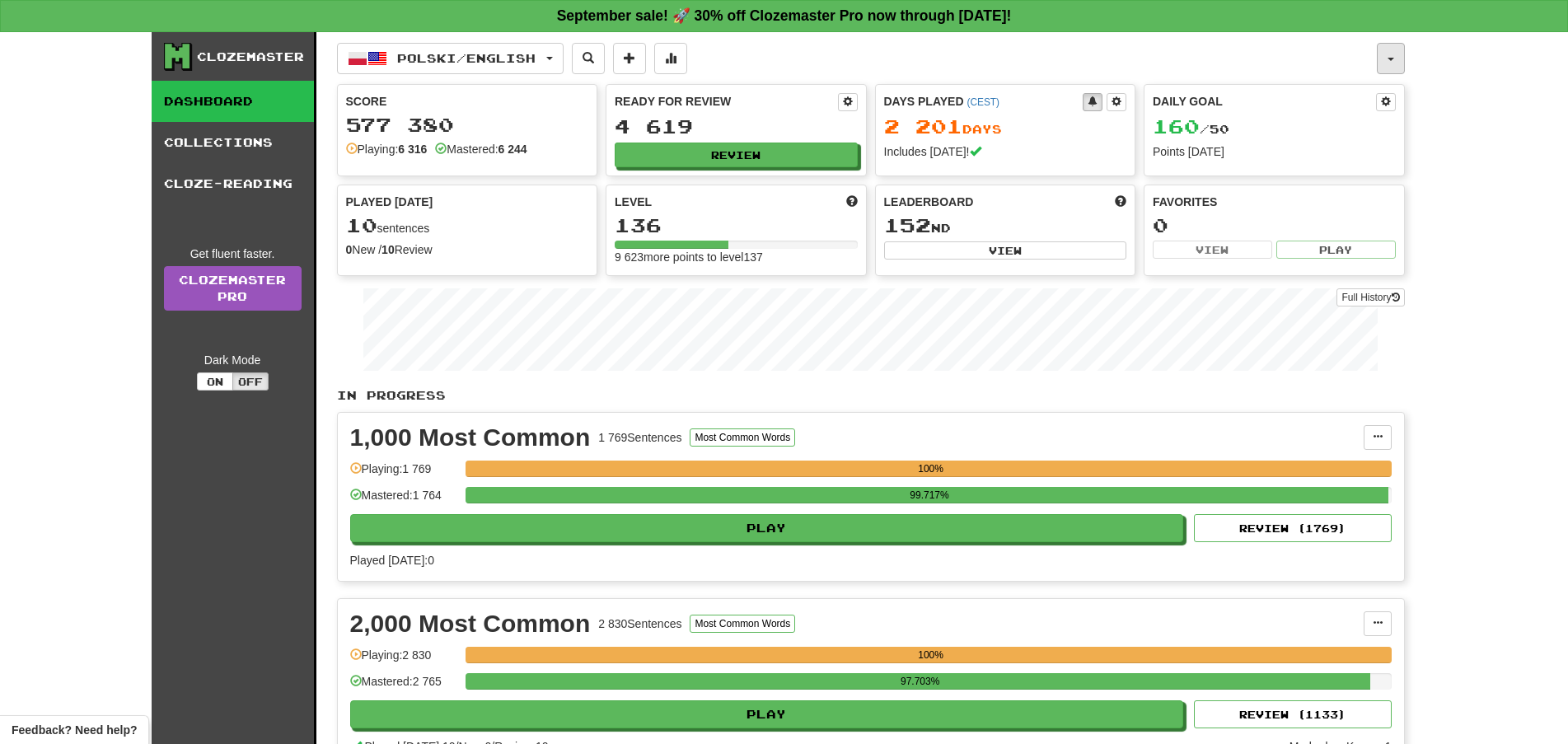
click at [1398, 57] on button "button" at bounding box center [1391, 58] width 28 height 31
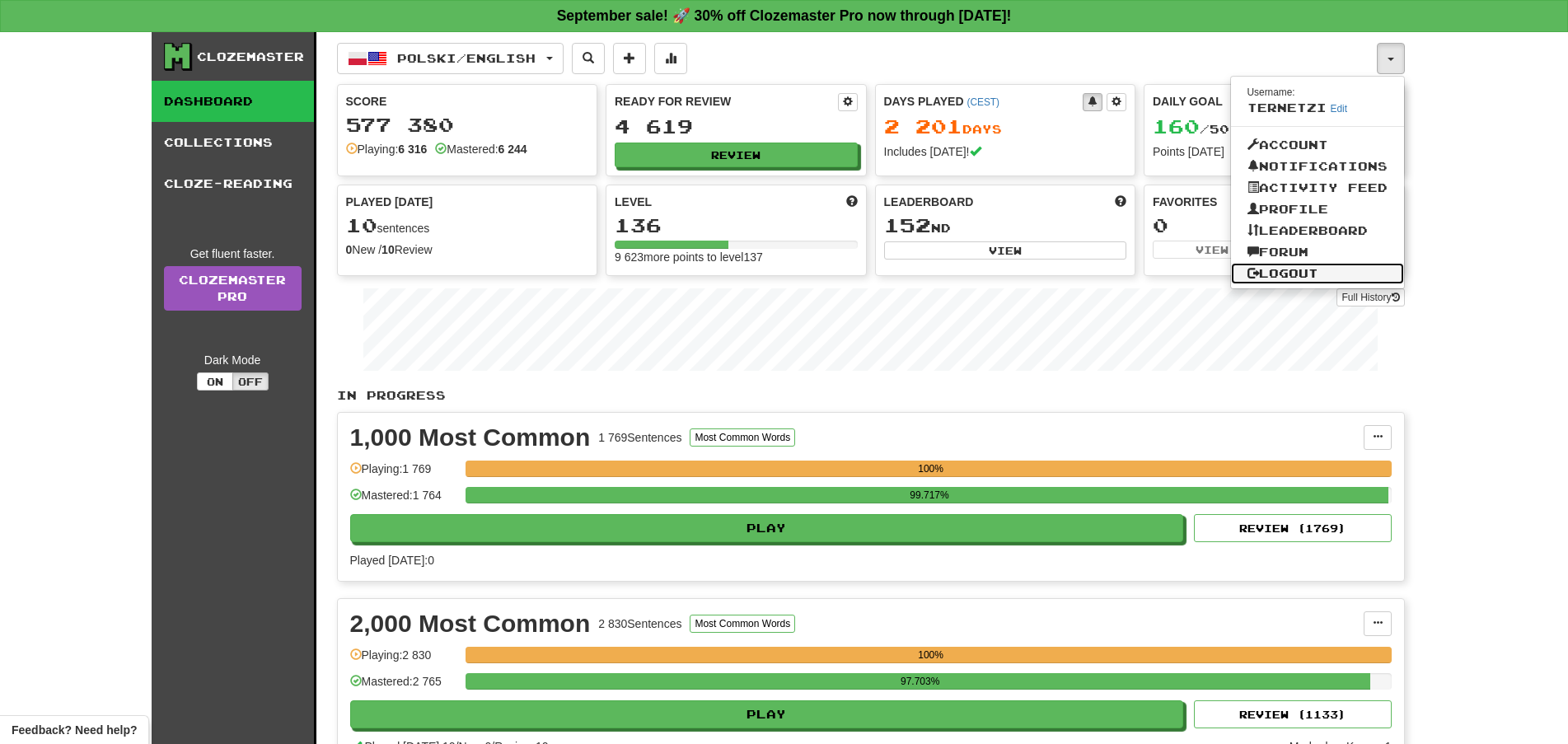
click at [1359, 267] on link "Logout" at bounding box center [1317, 274] width 173 height 22
